Goal: Information Seeking & Learning: Learn about a topic

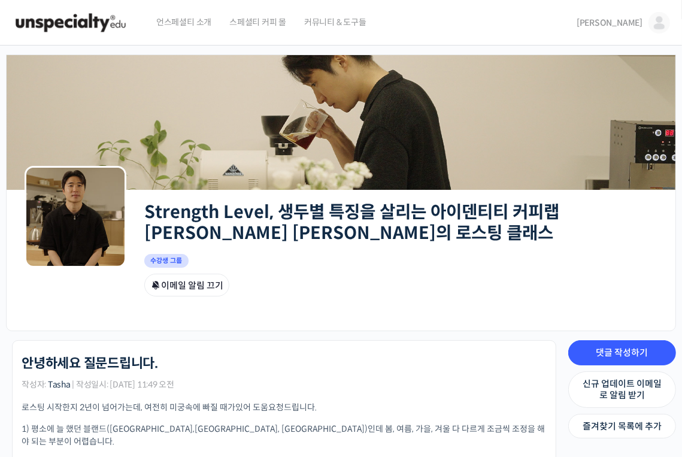
click at [86, 23] on img at bounding box center [70, 23] width 117 height 36
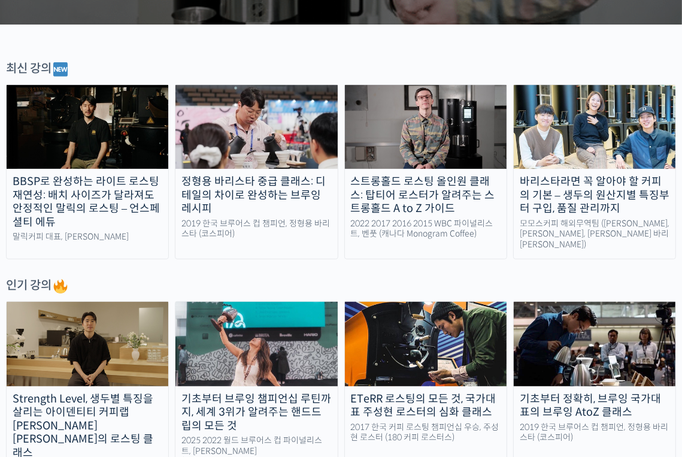
scroll to position [479, 0]
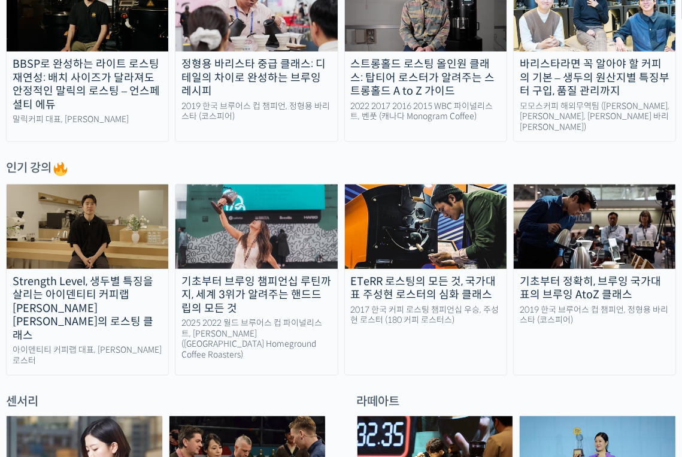
click at [131, 258] on img at bounding box center [88, 226] width 162 height 84
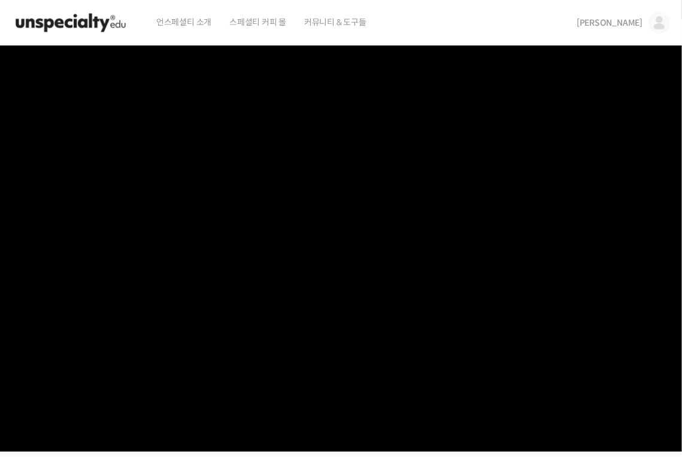
click at [655, 27] on img at bounding box center [660, 23] width 22 height 22
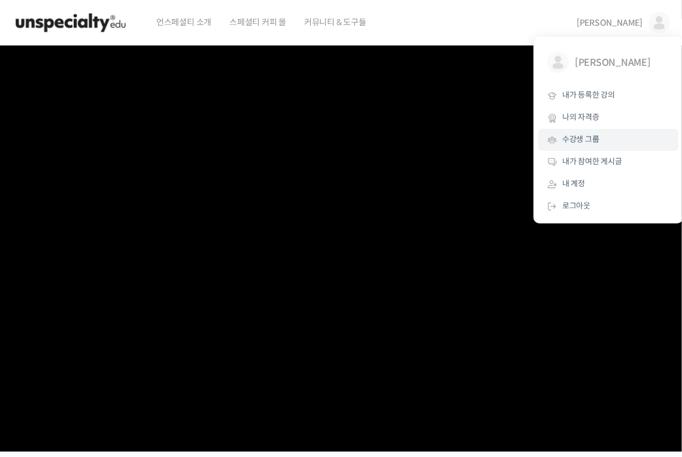
click at [604, 144] on link "수강생 그룹" at bounding box center [608, 140] width 140 height 22
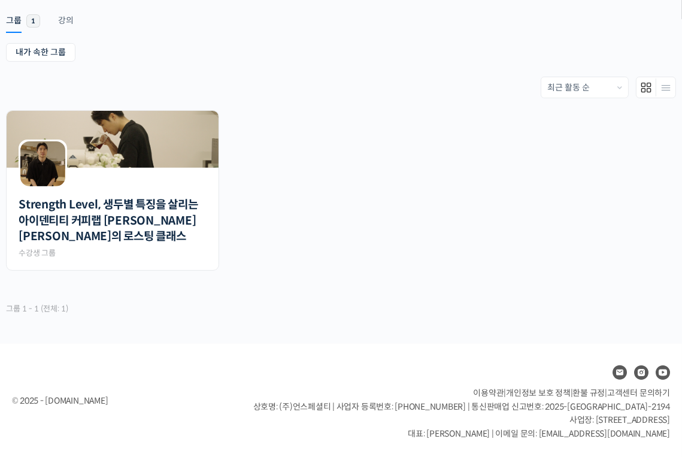
scroll to position [196, 0]
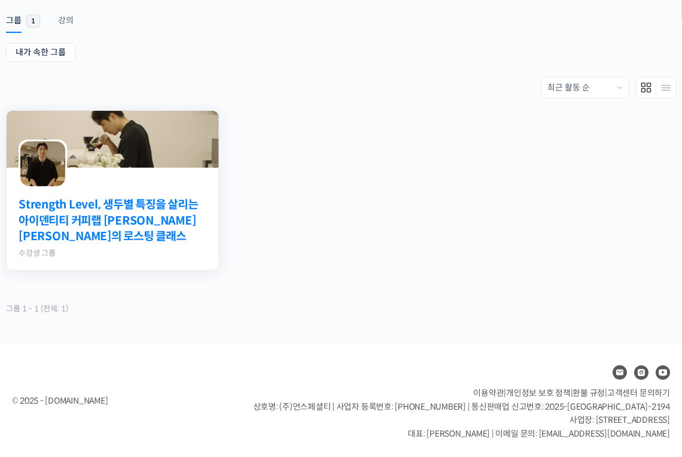
click at [117, 213] on link "Strength Level, 생두별 특징을 살리는 아이덴티티 커피랩 [PERSON_NAME] [PERSON_NAME]의 로스팅 클래스" at bounding box center [113, 221] width 188 height 48
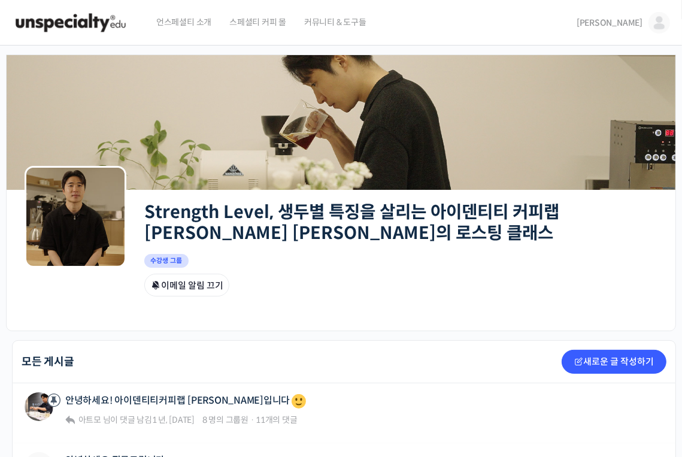
click at [105, 24] on img at bounding box center [70, 23] width 117 height 36
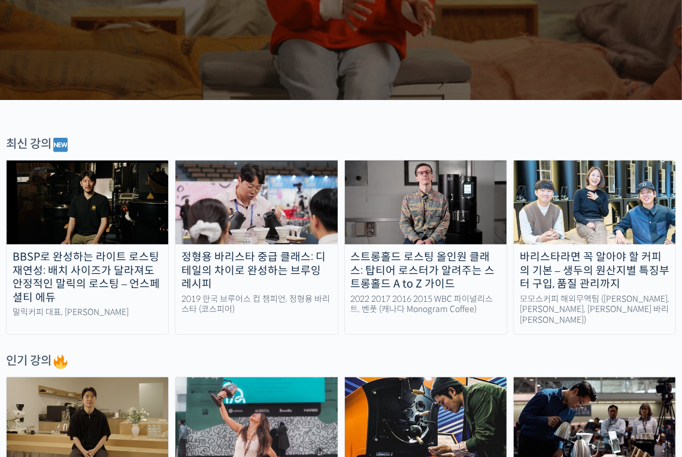
scroll to position [383, 0]
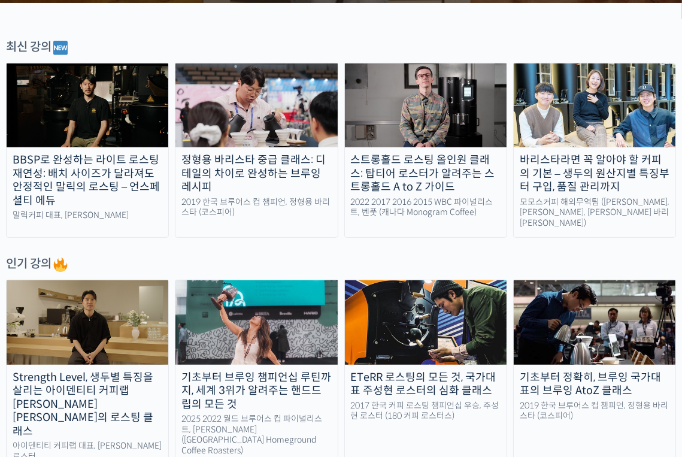
click at [99, 330] on img at bounding box center [88, 322] width 162 height 84
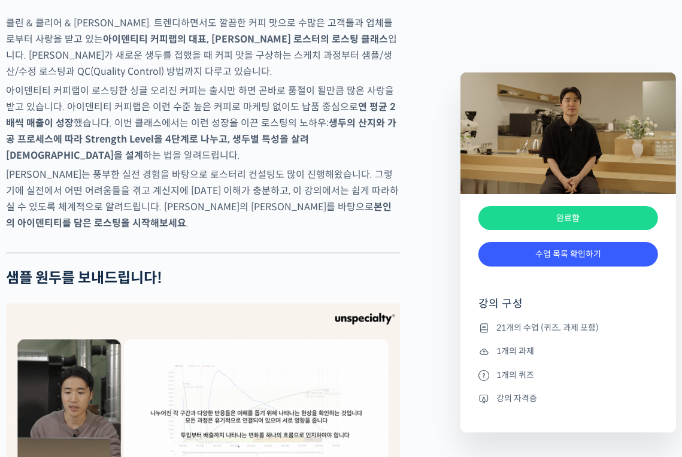
scroll to position [2108, 0]
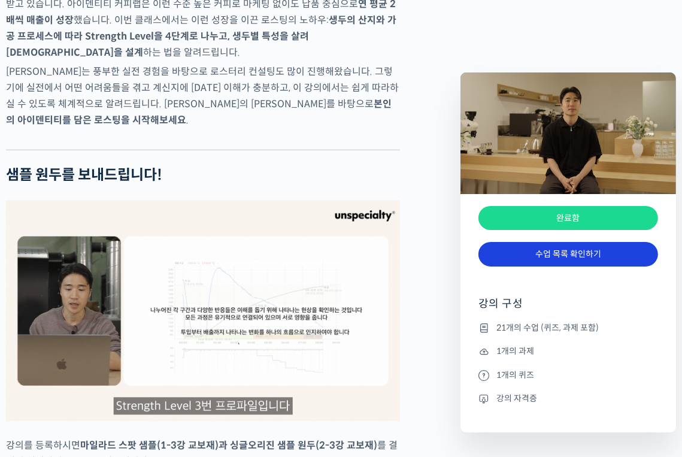
click at [567, 260] on link "수업 목록 확인하기" at bounding box center [569, 254] width 180 height 25
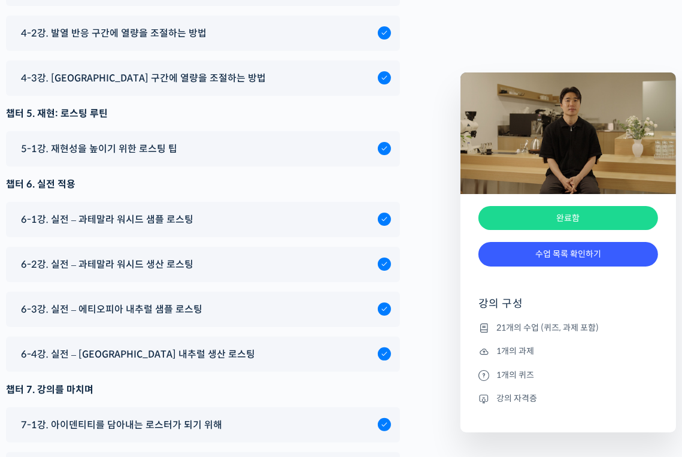
scroll to position [6921, 0]
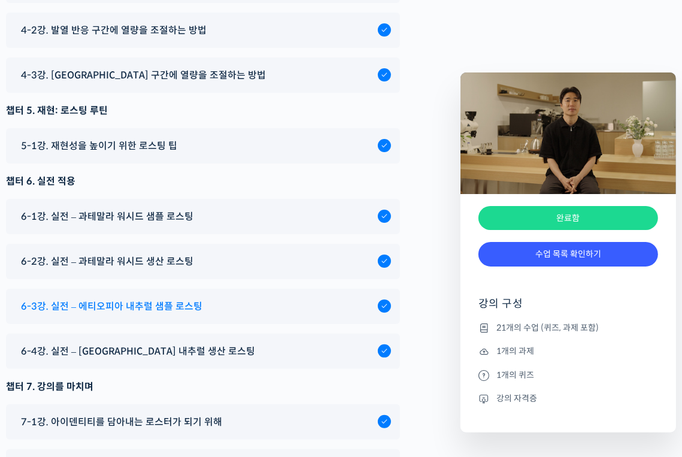
click at [162, 298] on span "6-3강. 실전 – 에티오피아 내추럴 샘플 로스팅" at bounding box center [111, 306] width 181 height 16
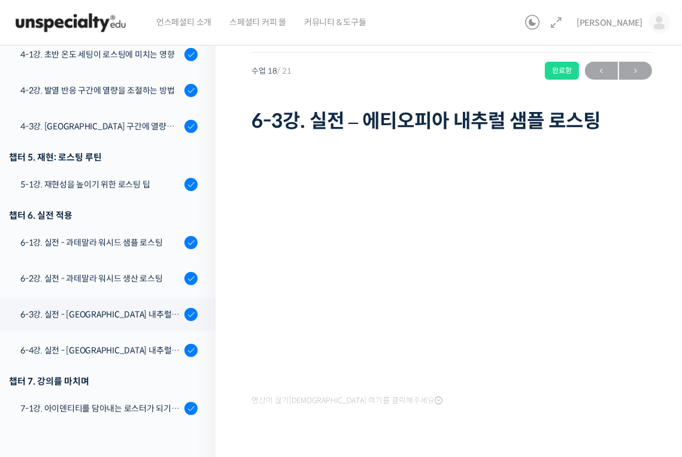
scroll to position [672, 0]
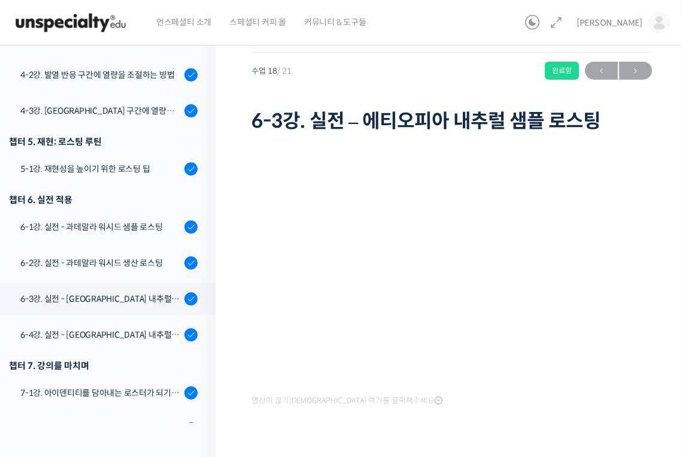
click at [543, 425] on div "영상이 끊기[DEMOGRAPHIC_DATA] 여기를 클릭해주세요" at bounding box center [452, 300] width 401 height 328
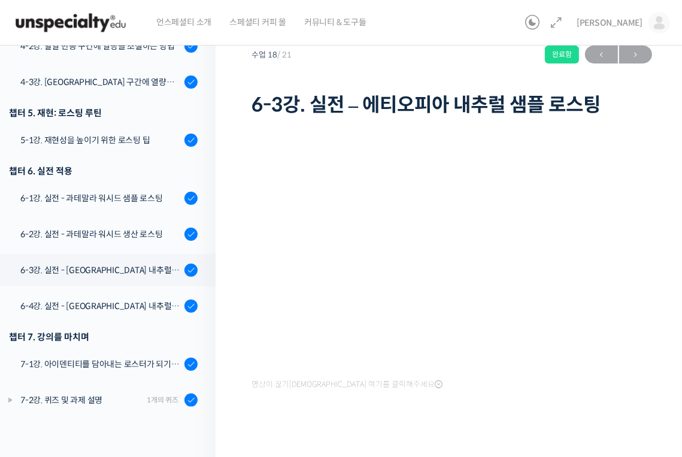
scroll to position [54, 0]
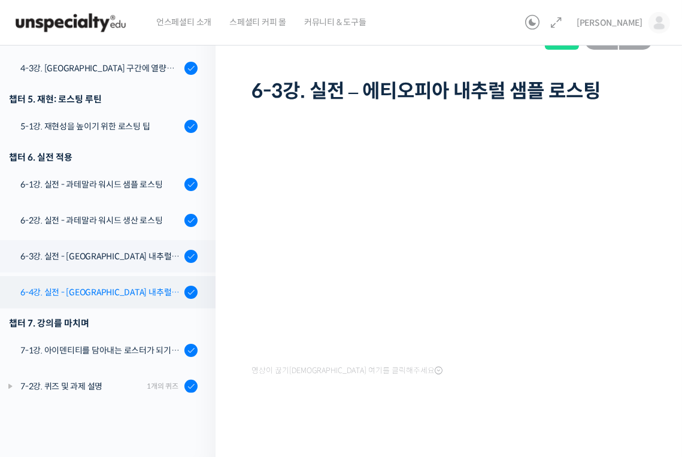
click at [150, 280] on link "6-4강. 실전 - [GEOGRAPHIC_DATA] 내추럴 생산 로스팅" at bounding box center [105, 292] width 222 height 32
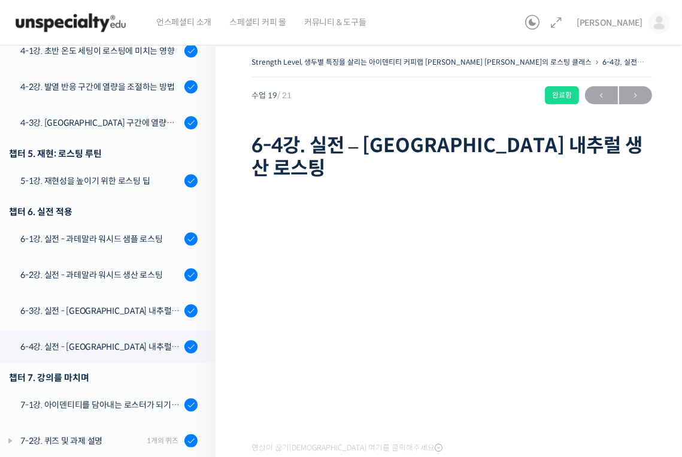
scroll to position [624, 0]
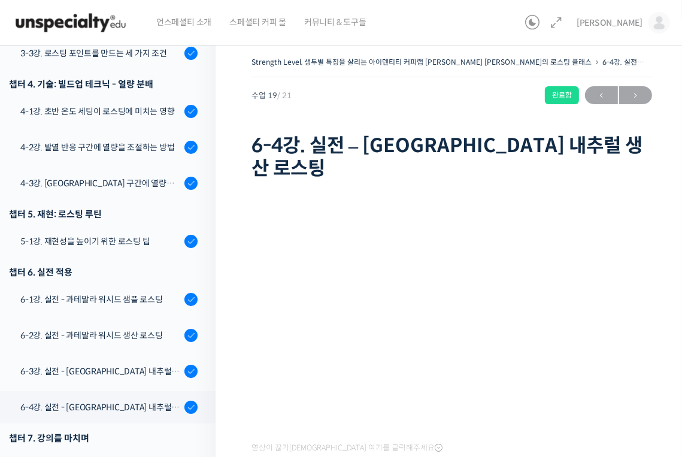
click at [438, 443] on div "영상이 끊기[DEMOGRAPHIC_DATA] 여기를 클릭해주세요" at bounding box center [452, 348] width 401 height 328
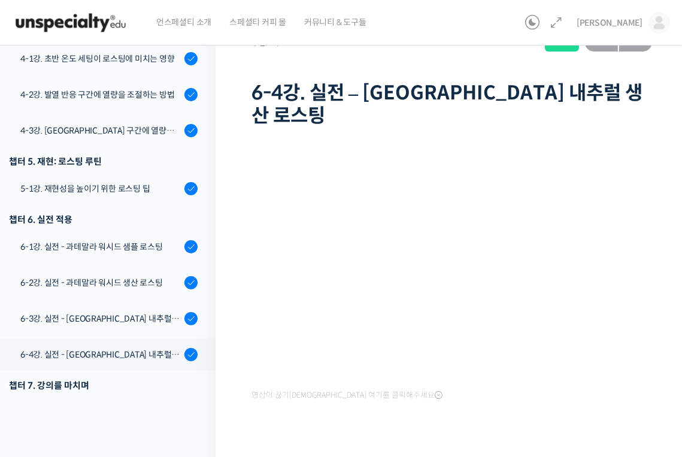
scroll to position [54, 0]
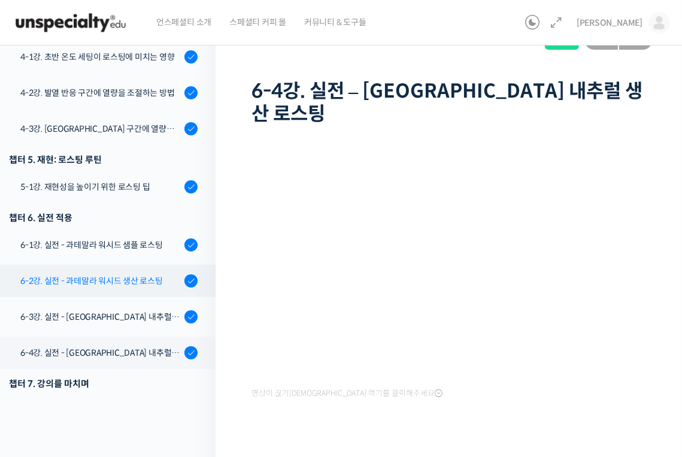
click at [133, 265] on link "6-2강. 실전 - 과테말라 워시드 생산 로스팅" at bounding box center [105, 281] width 222 height 32
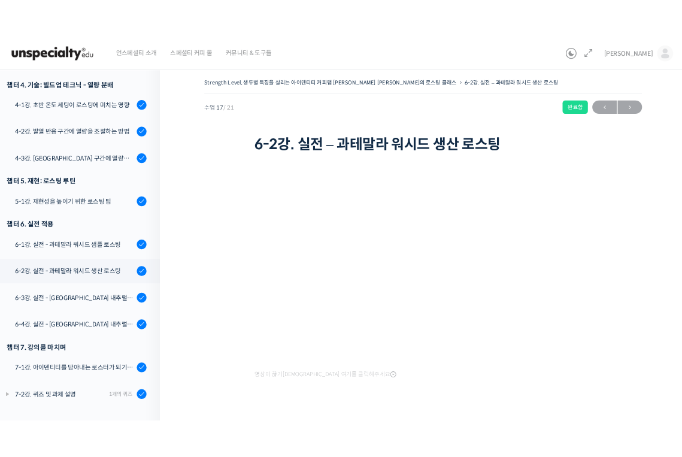
scroll to position [624, 0]
